Goal: Check status: Check status

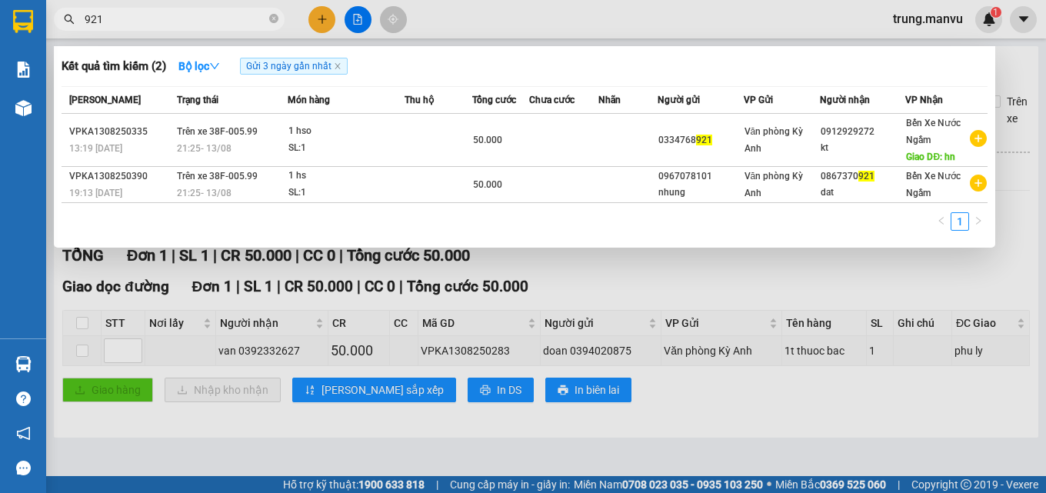
drag, startPoint x: 351, startPoint y: 22, endPoint x: 355, endPoint y: 73, distance: 50.9
click at [351, 22] on div at bounding box center [523, 246] width 1046 height 493
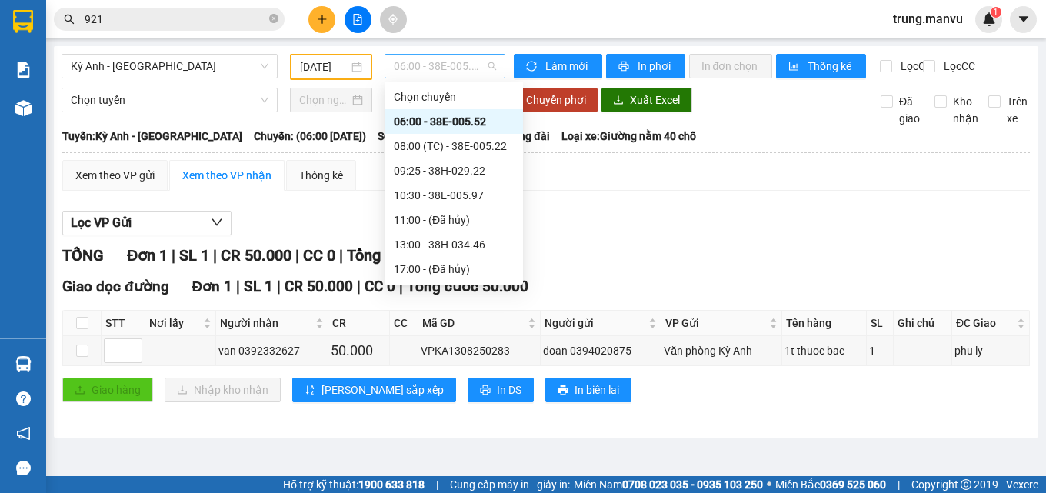
click at [409, 71] on span "06:00 - 38E-005.52" at bounding box center [445, 66] width 102 height 23
click at [469, 144] on div "08:00 (TC) - 38E-005.22" at bounding box center [454, 146] width 120 height 17
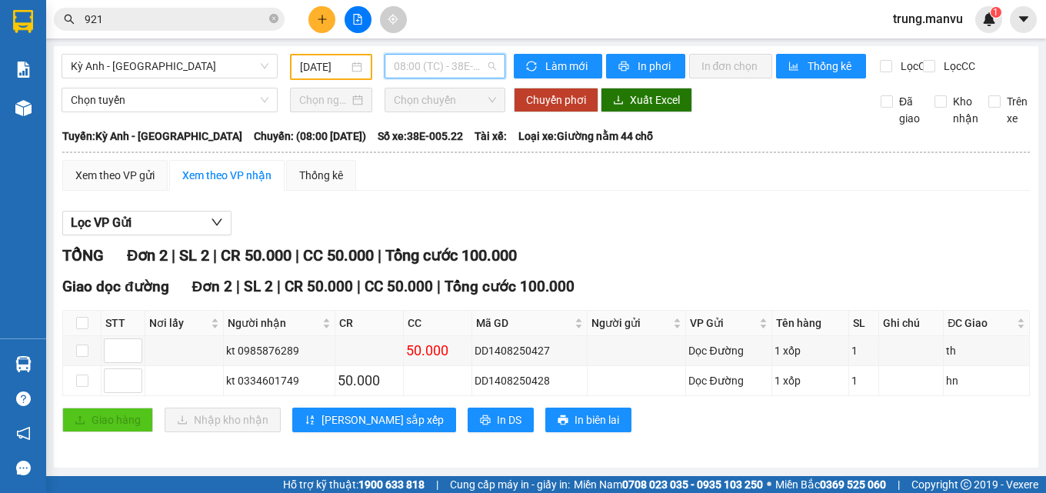
click at [442, 68] on span "08:00 (TC) - 38E-005.22" at bounding box center [445, 66] width 102 height 23
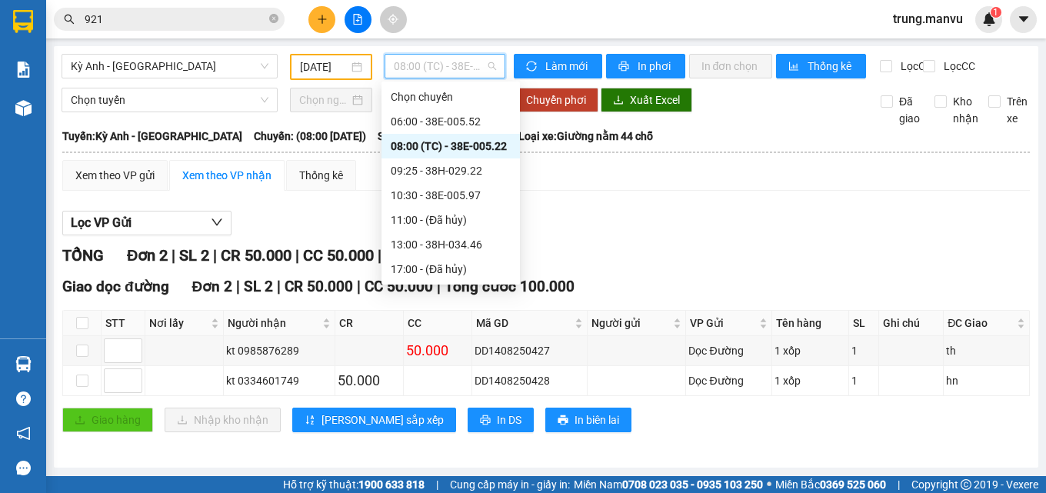
click at [463, 145] on div "08:00 (TC) - 38E-005.22" at bounding box center [451, 146] width 120 height 17
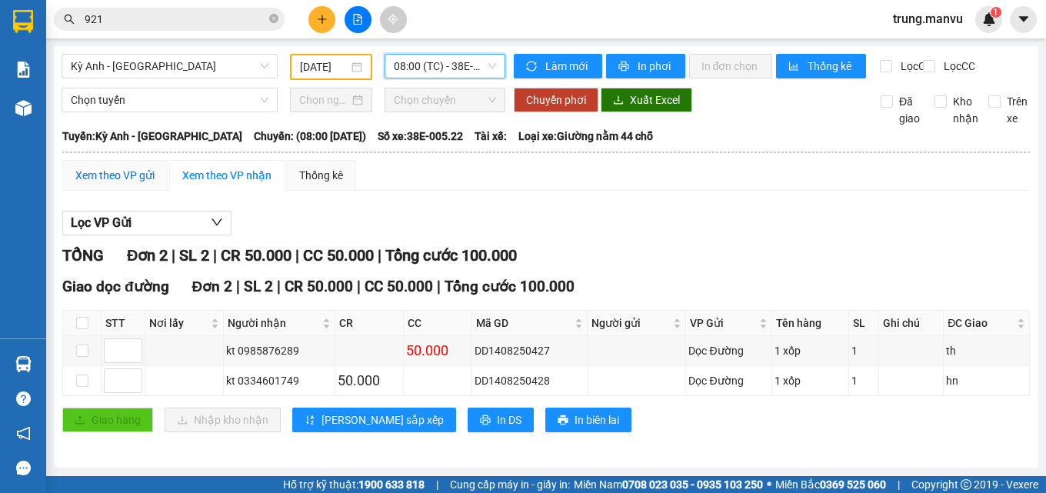
click at [125, 182] on div "Xem theo VP gửi" at bounding box center [114, 175] width 79 height 17
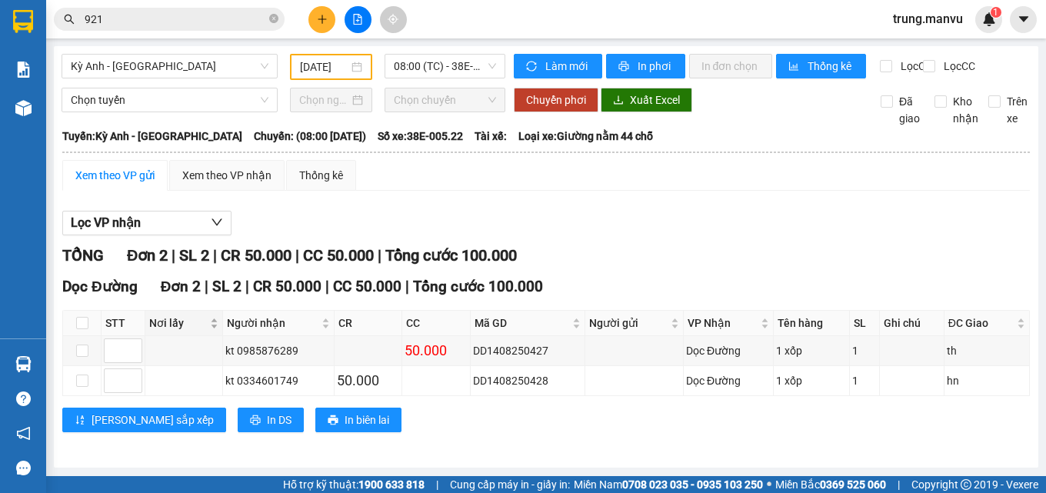
scroll to position [11, 0]
click at [117, 176] on div "Xem theo VP gửi" at bounding box center [114, 175] width 79 height 17
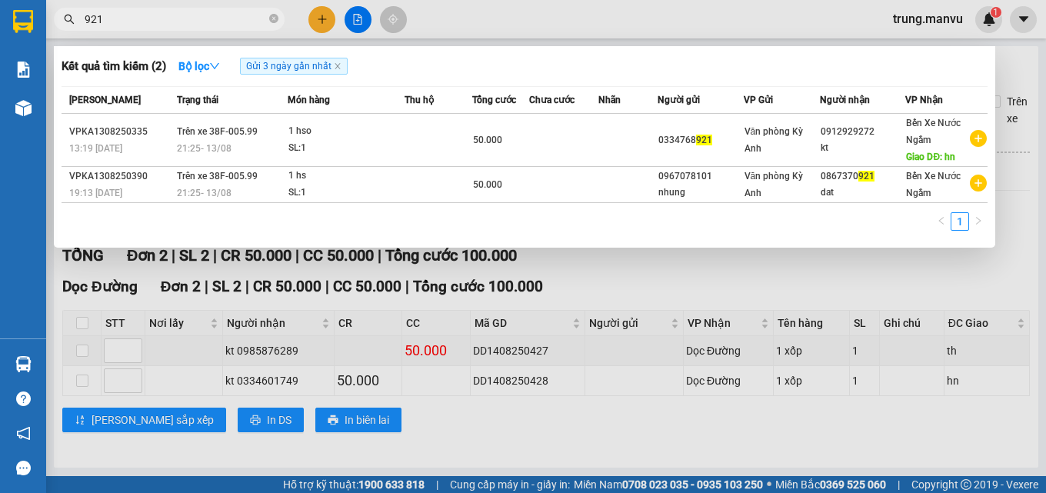
click at [145, 18] on input "921" at bounding box center [176, 19] width 182 height 17
type input "9"
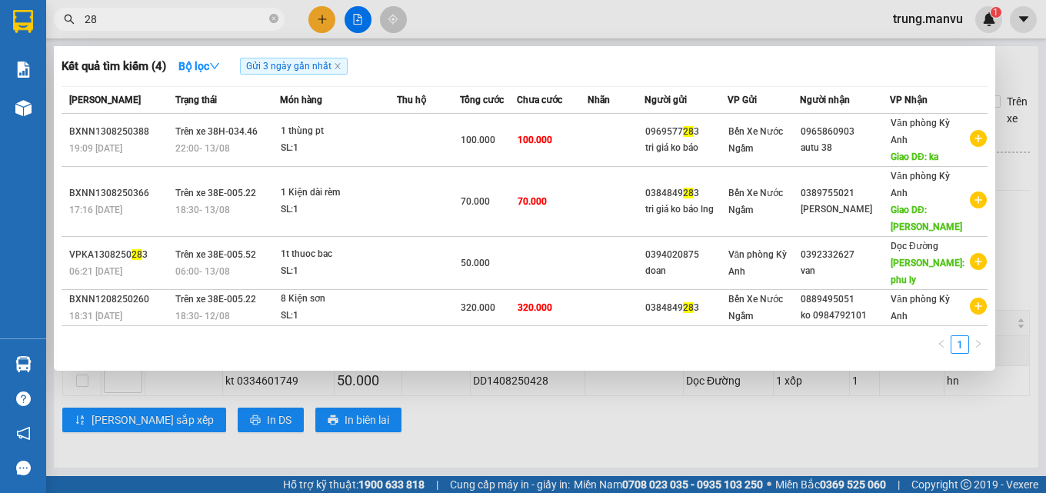
type input "2"
